Goal: Complete application form

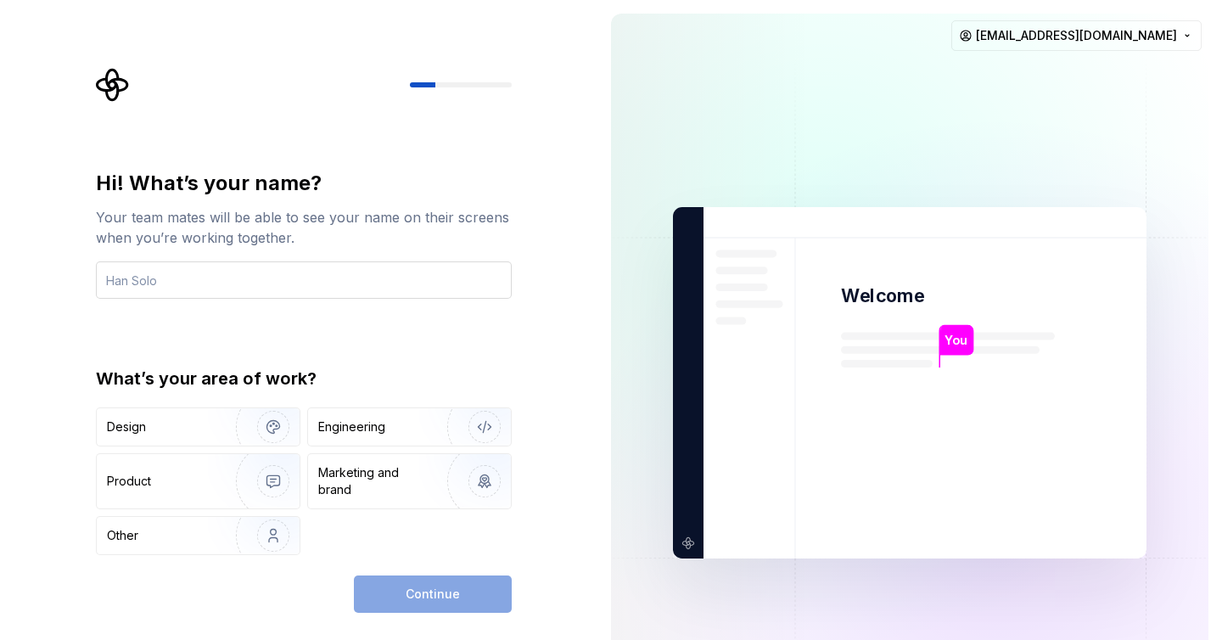
click at [351, 286] on input "text" at bounding box center [304, 279] width 416 height 37
type input "CGP"
click at [272, 436] on img "button" at bounding box center [262, 427] width 109 height 114
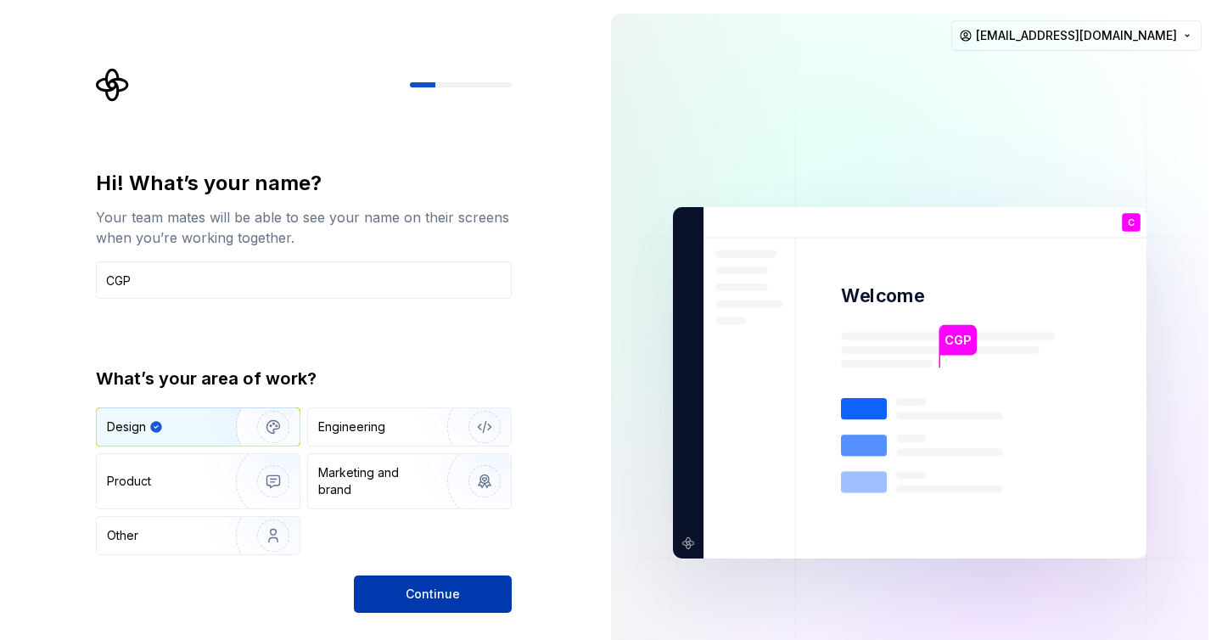
click at [423, 587] on span "Continue" at bounding box center [433, 594] width 54 height 17
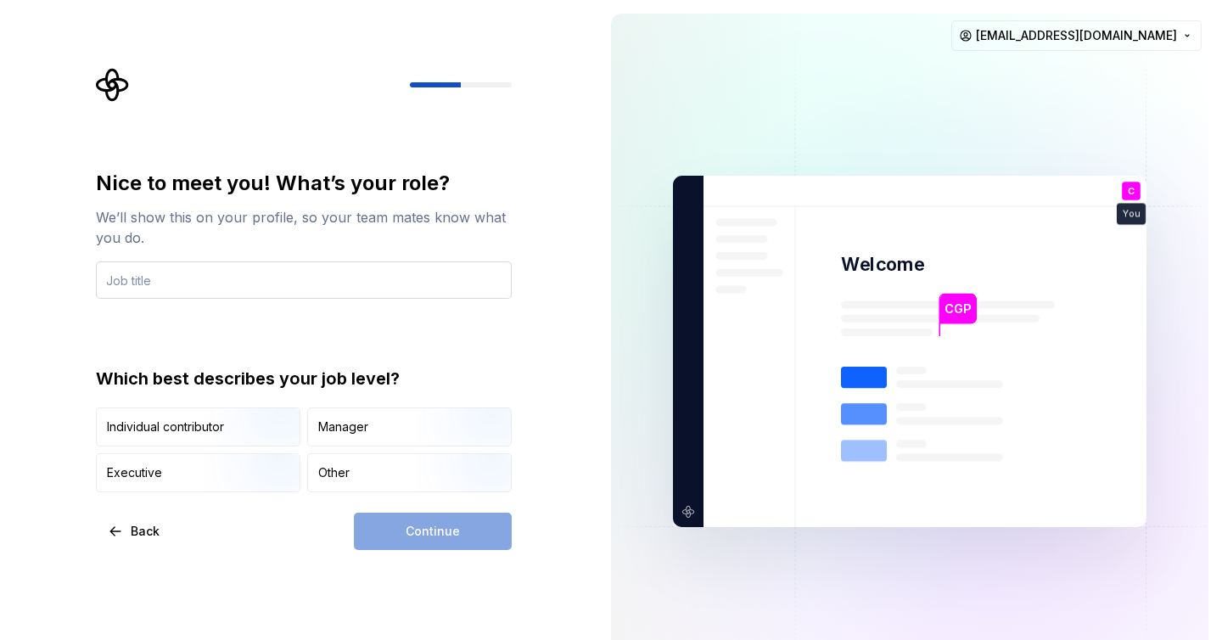
click at [237, 275] on input "text" at bounding box center [304, 279] width 416 height 37
click at [362, 423] on div "Manager" at bounding box center [343, 427] width 50 height 17
click at [429, 530] on div "Continue" at bounding box center [433, 531] width 158 height 37
click at [469, 362] on div "Nice to meet you! What’s your role? We’ll show this on your profile, so your te…" at bounding box center [304, 331] width 416 height 323
click at [433, 542] on div "Continue" at bounding box center [433, 531] width 158 height 37
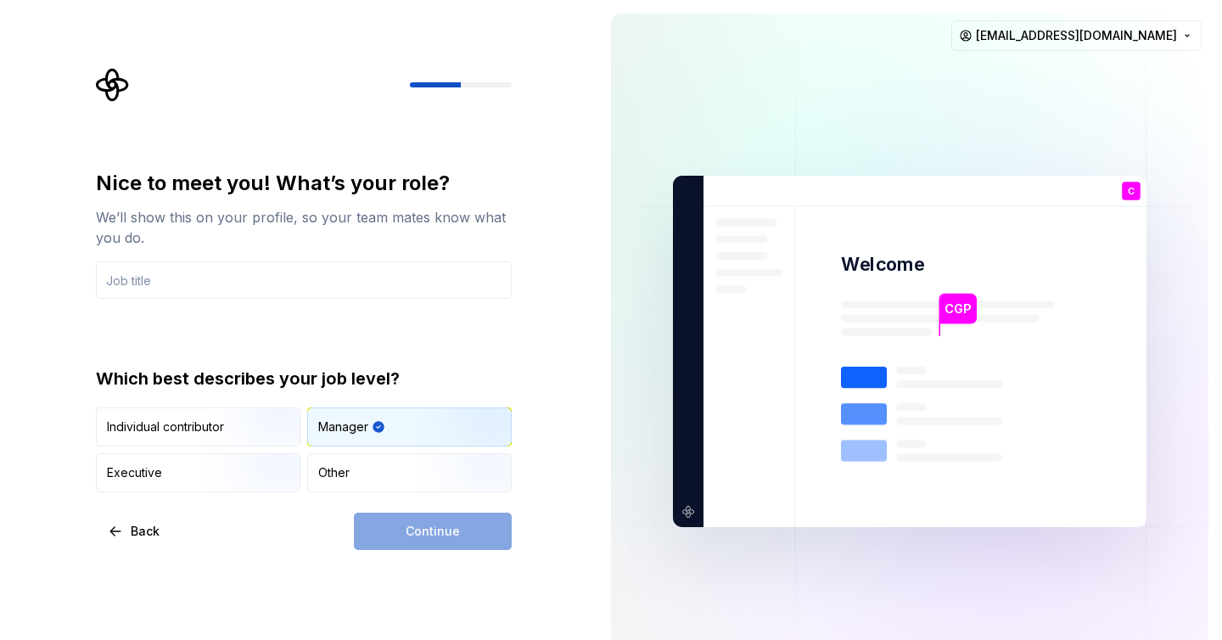
click at [604, 191] on div "CGP Welcome C You T B +3 Thomas Brooke Jamie claragp3@gmail.com" at bounding box center [910, 351] width 625 height 703
click at [368, 295] on input "text" at bounding box center [304, 279] width 416 height 37
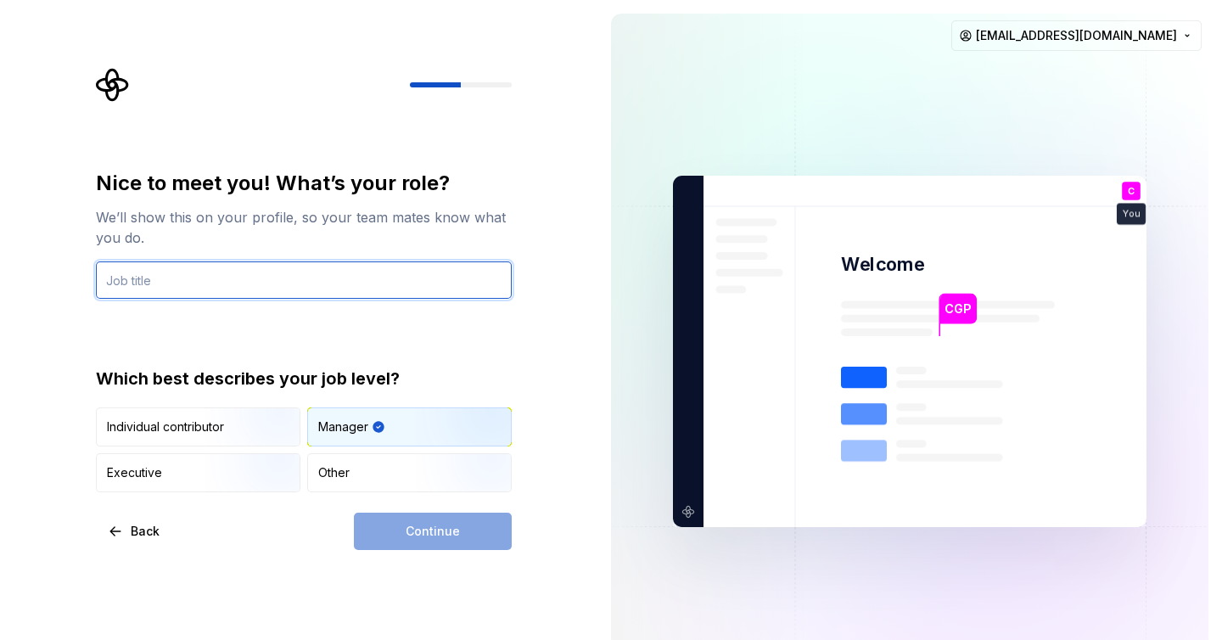
click at [357, 288] on input "text" at bounding box center [304, 279] width 416 height 37
type input "E"
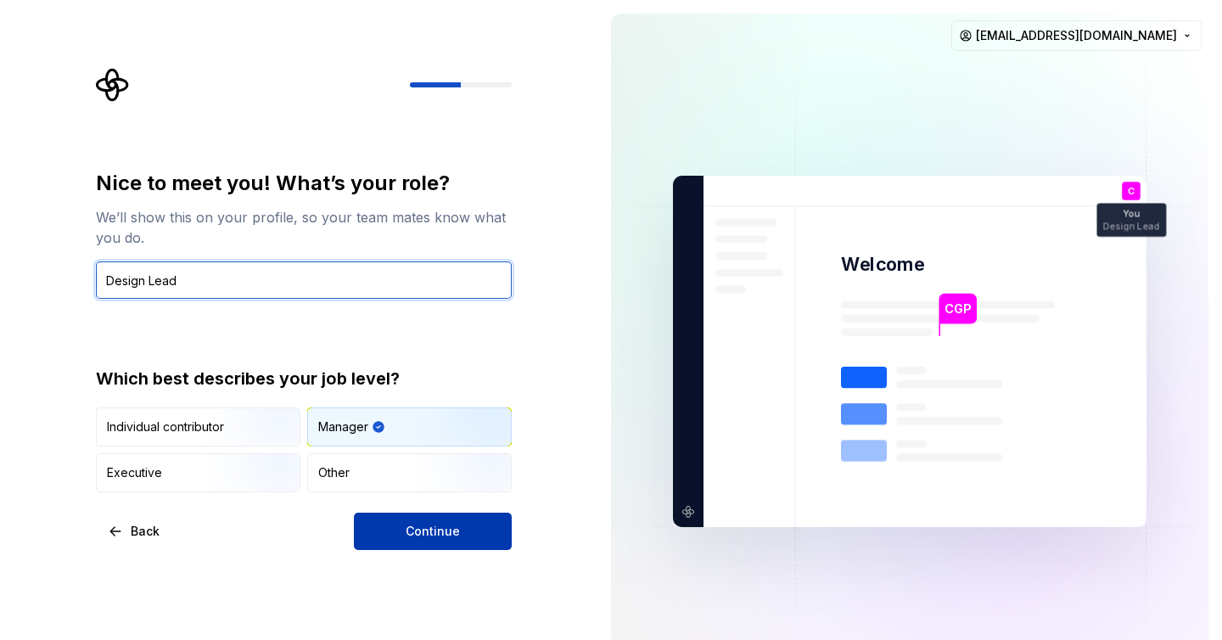
type input "Design Lead"
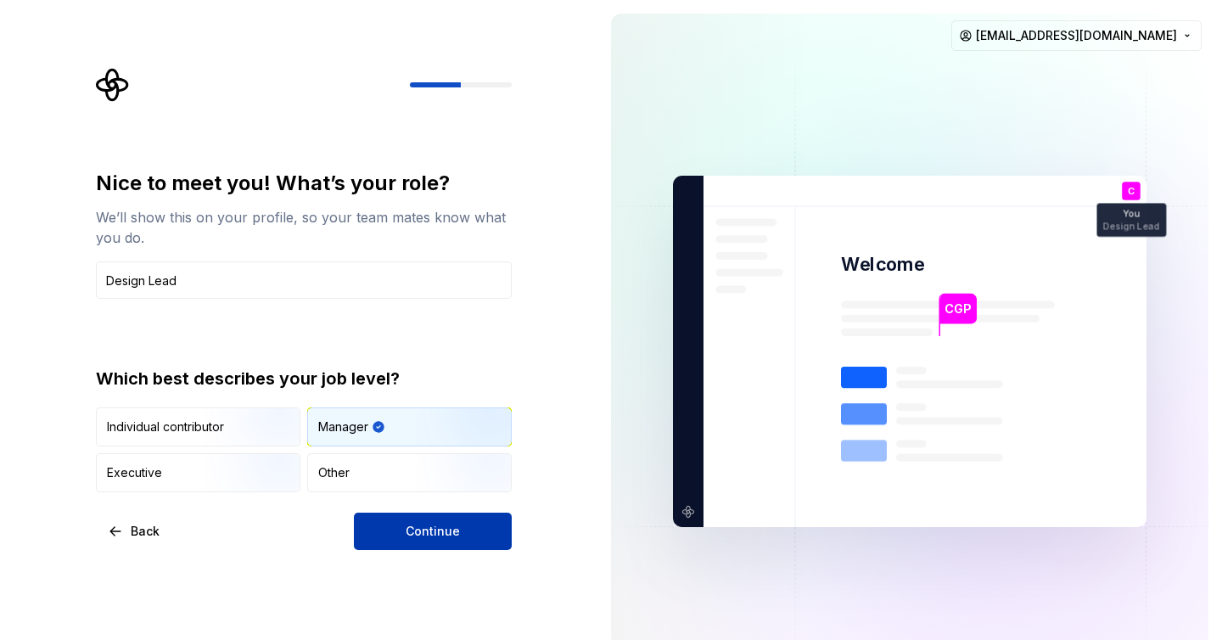
click at [446, 530] on span "Continue" at bounding box center [433, 531] width 54 height 17
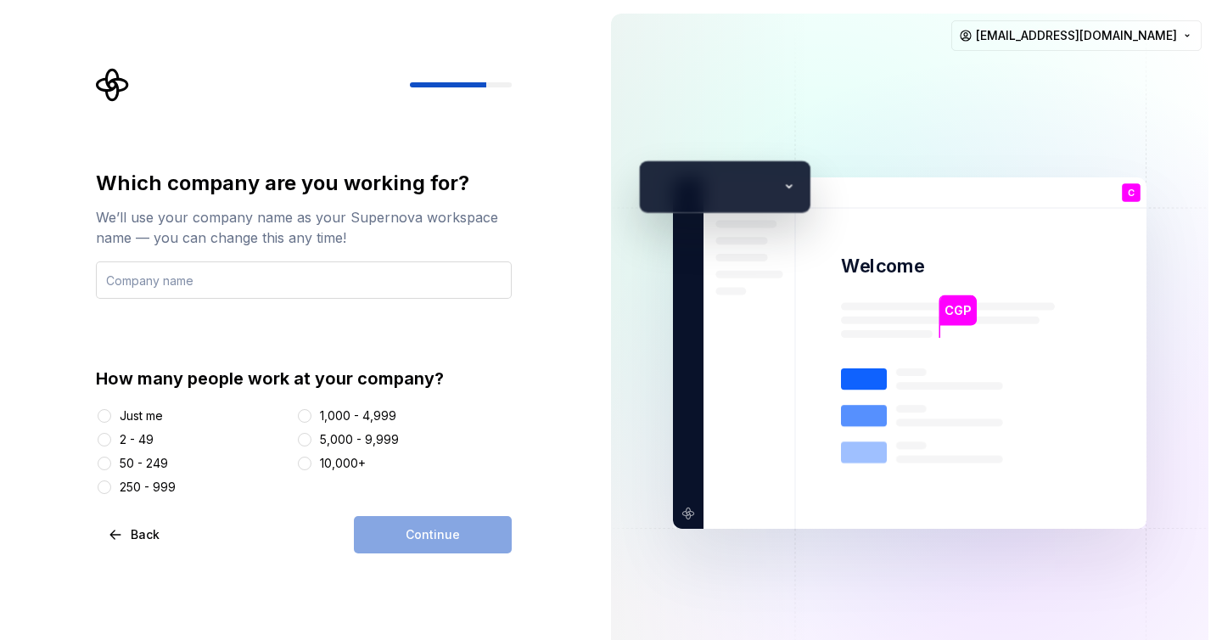
click at [300, 278] on input "text" at bounding box center [304, 279] width 416 height 37
click at [291, 271] on input "I" at bounding box center [304, 279] width 416 height 37
type input "u"
type input "Anónimo"
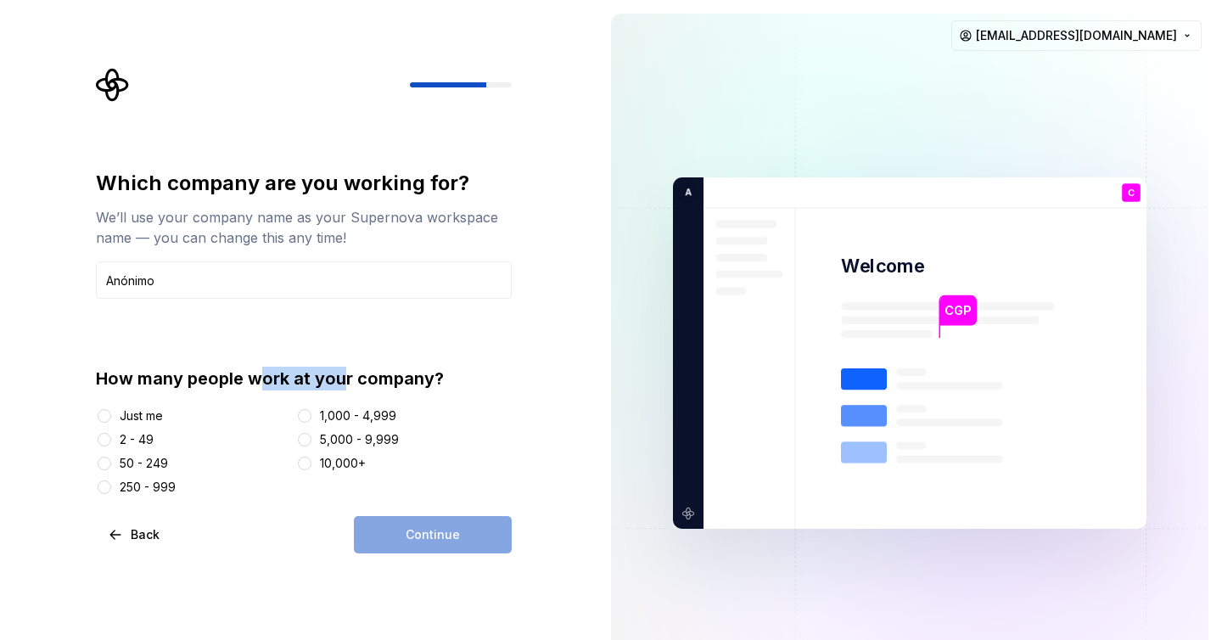
drag, startPoint x: 256, startPoint y: 375, endPoint x: 341, endPoint y: 376, distance: 85.7
click at [341, 376] on div "How many people work at your company?" at bounding box center [304, 379] width 416 height 24
click at [306, 459] on button "10,000+" at bounding box center [305, 464] width 14 height 14
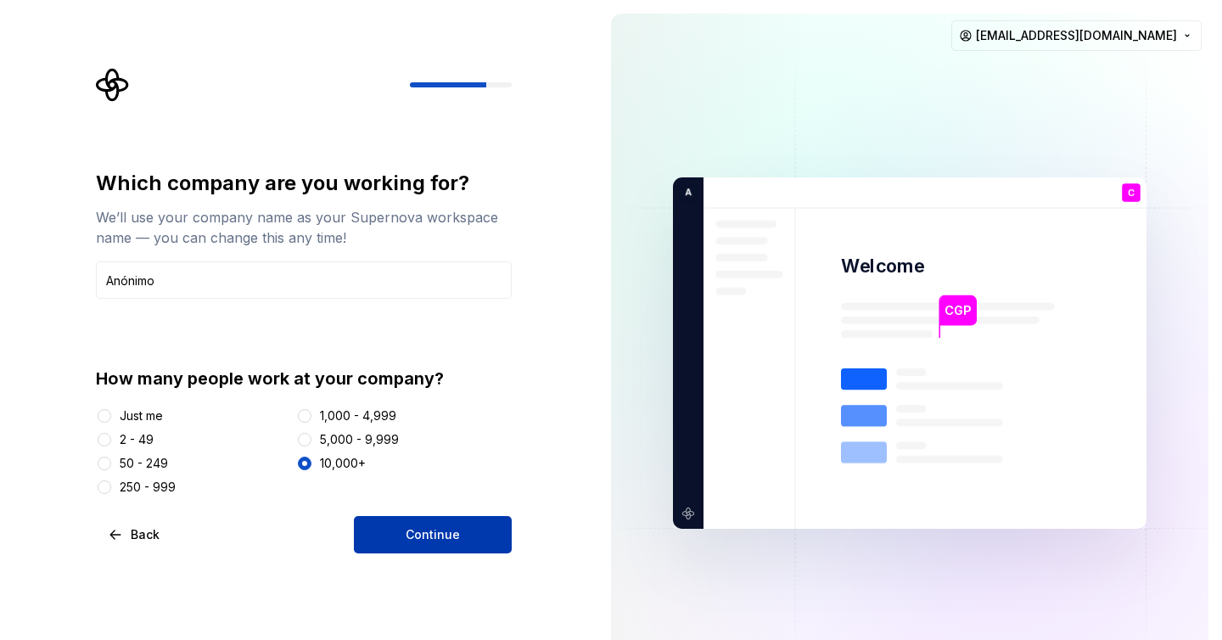
click at [458, 536] on span "Continue" at bounding box center [433, 534] width 54 height 17
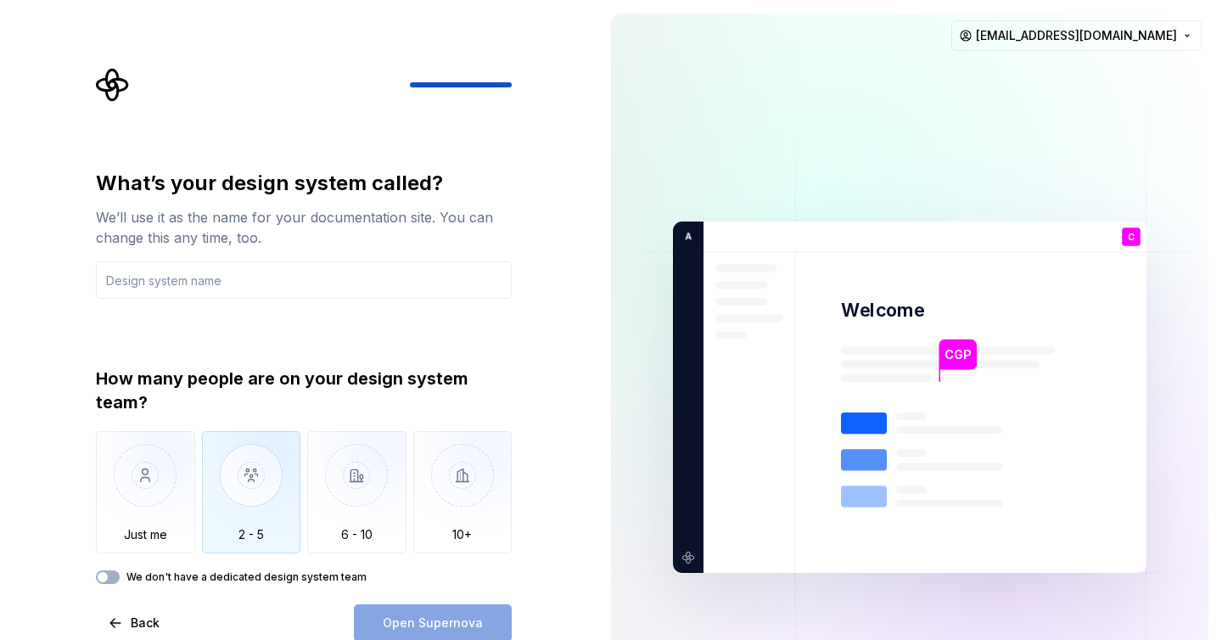
click at [273, 534] on img "button" at bounding box center [251, 488] width 99 height 114
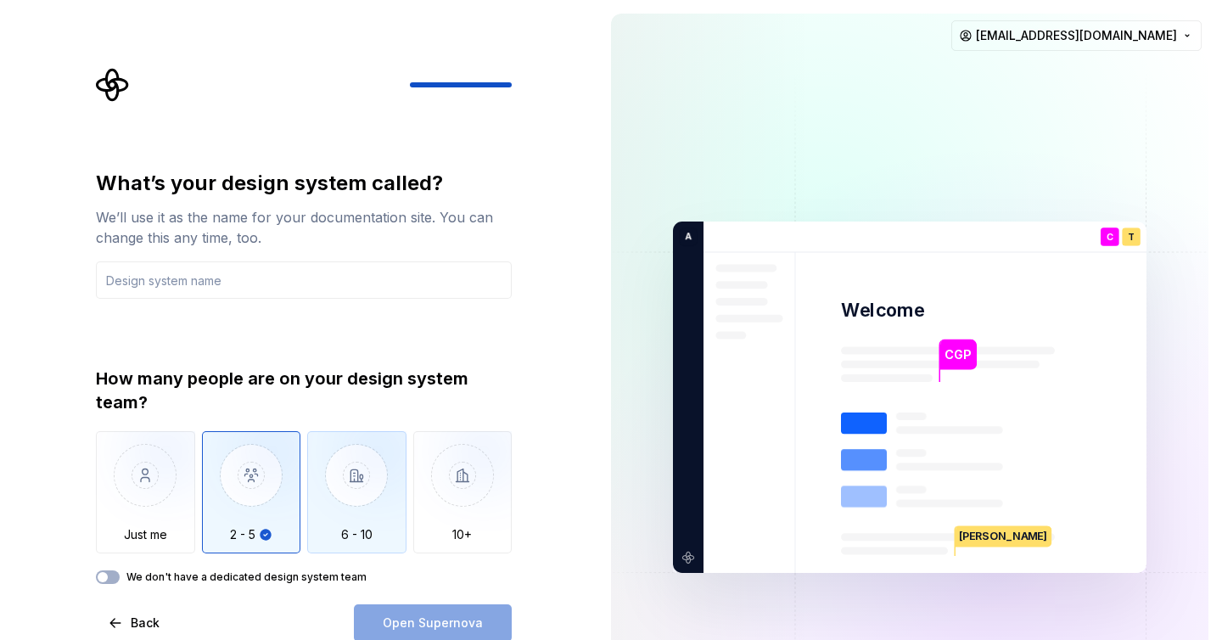
click at [351, 531] on img "button" at bounding box center [356, 488] width 99 height 114
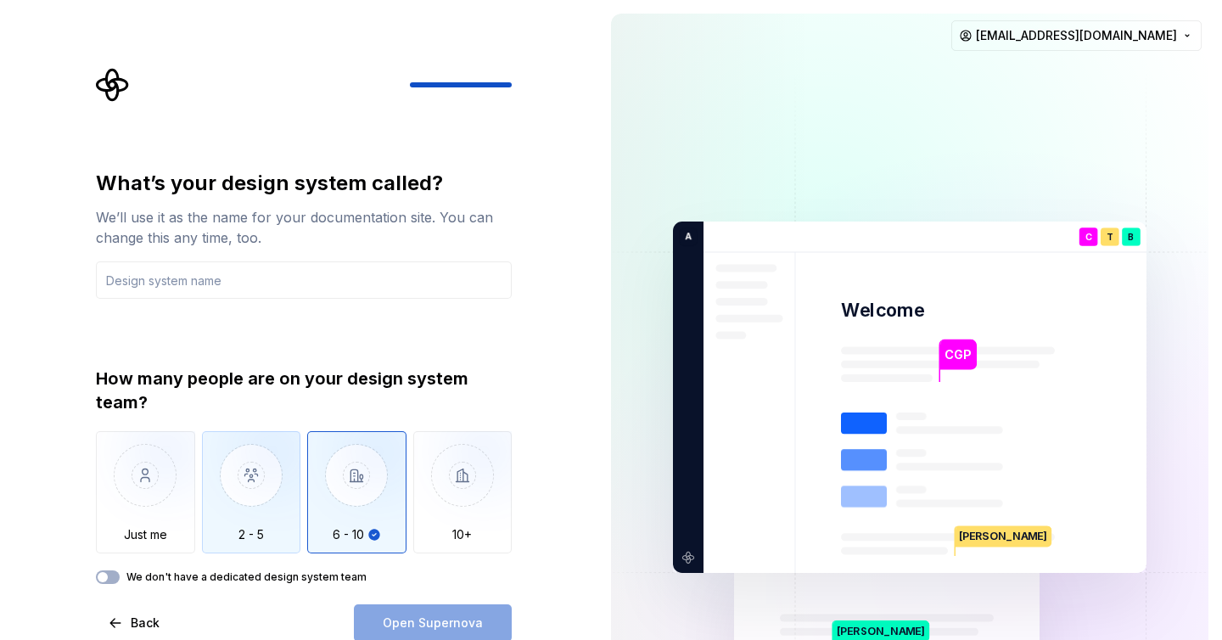
click at [250, 509] on img "button" at bounding box center [251, 488] width 99 height 114
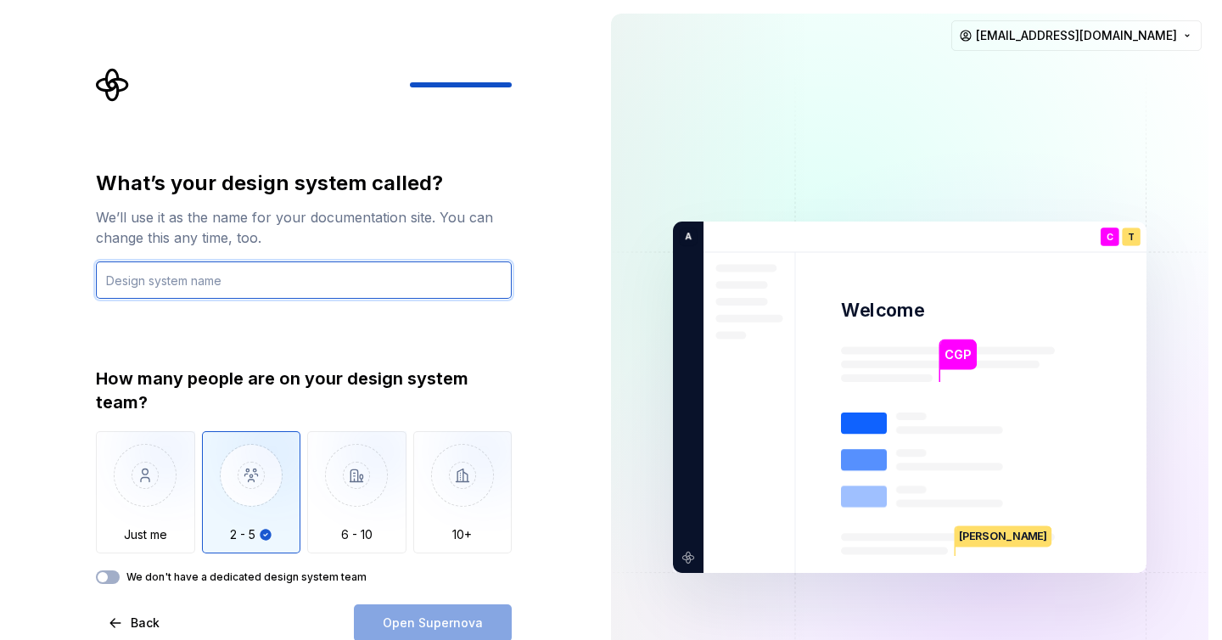
click at [228, 283] on input "text" at bounding box center [304, 279] width 416 height 37
type input "Desconocido"
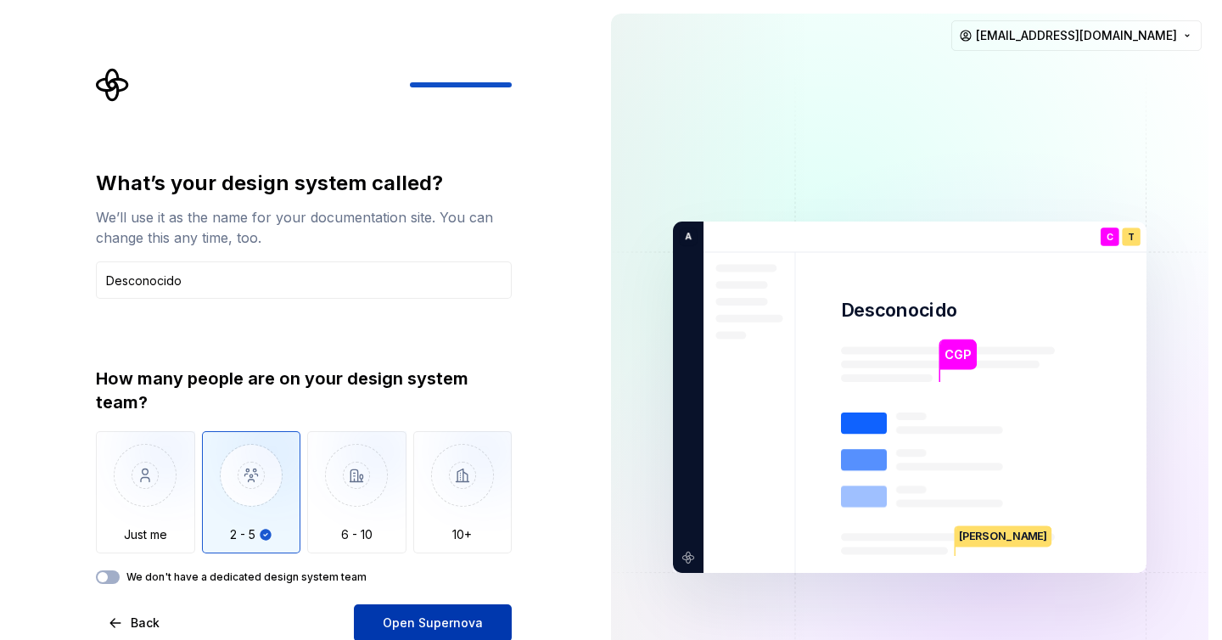
click at [410, 629] on span "Open Supernova" at bounding box center [433, 623] width 100 height 17
